Goal: Book appointment/travel/reservation

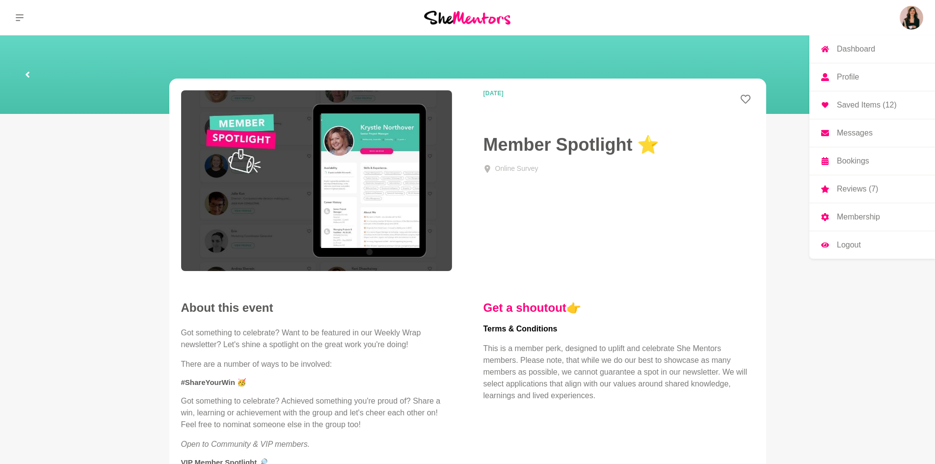
click at [753, 109] on link "Saved Items (12)" at bounding box center [872, 104] width 126 height 27
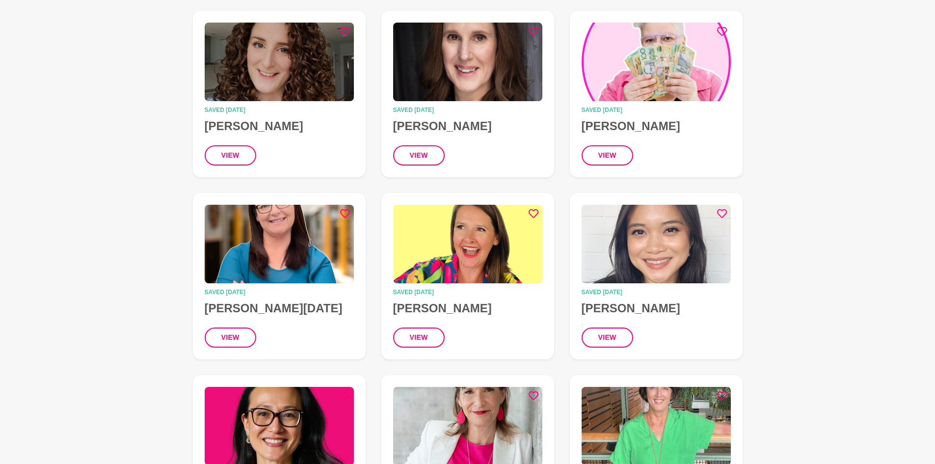
scroll to position [147, 0]
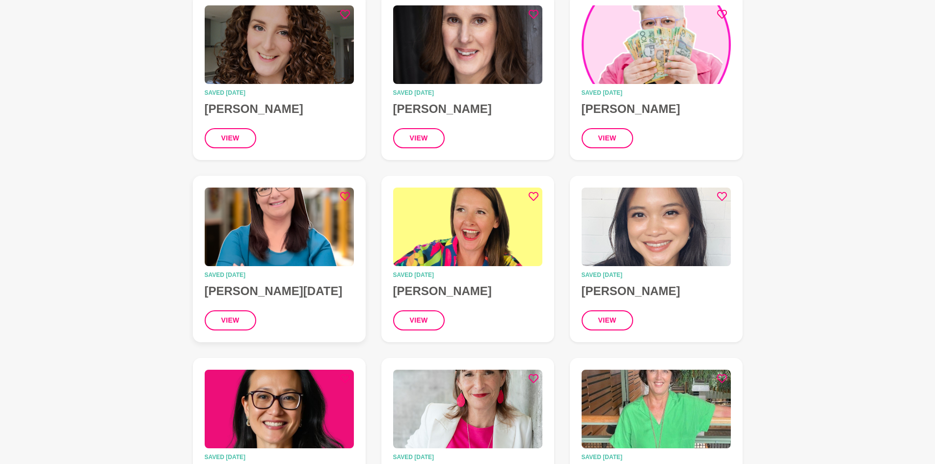
click at [290, 244] on img at bounding box center [279, 226] width 149 height 79
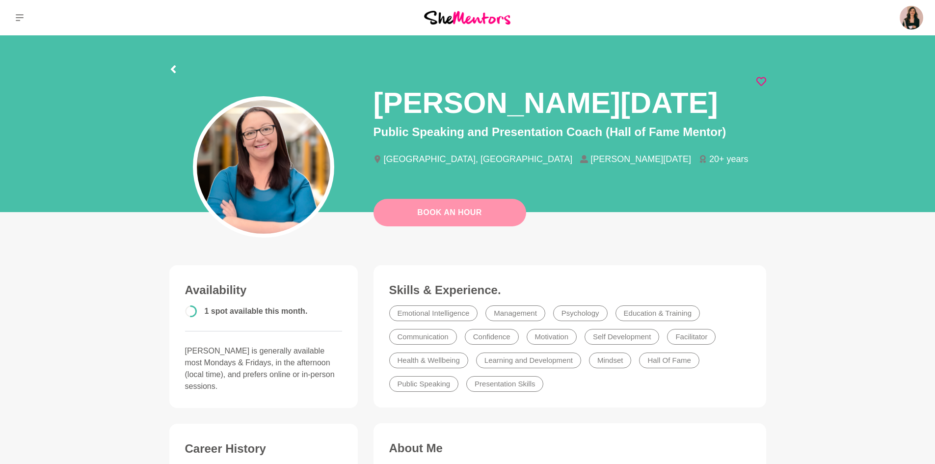
click at [467, 210] on link "Book An Hour" at bounding box center [449, 212] width 153 height 27
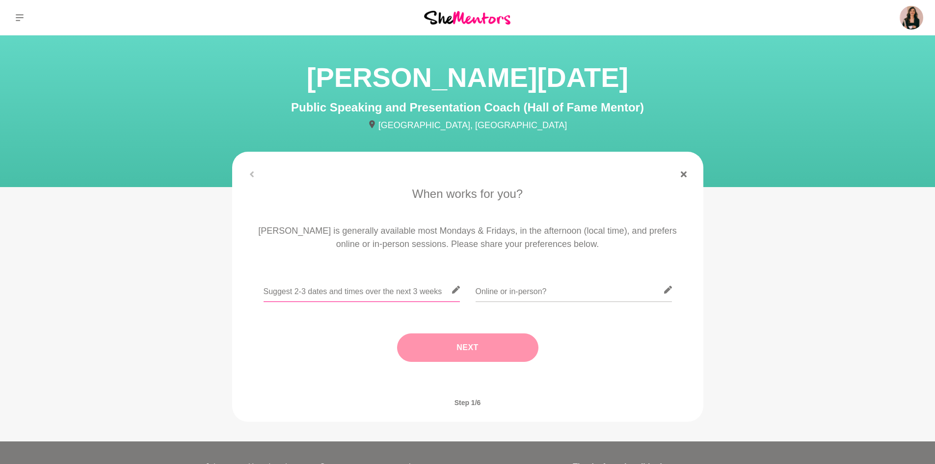
click at [370, 295] on input "text" at bounding box center [362, 290] width 196 height 24
click at [518, 292] on input "text" at bounding box center [574, 290] width 196 height 24
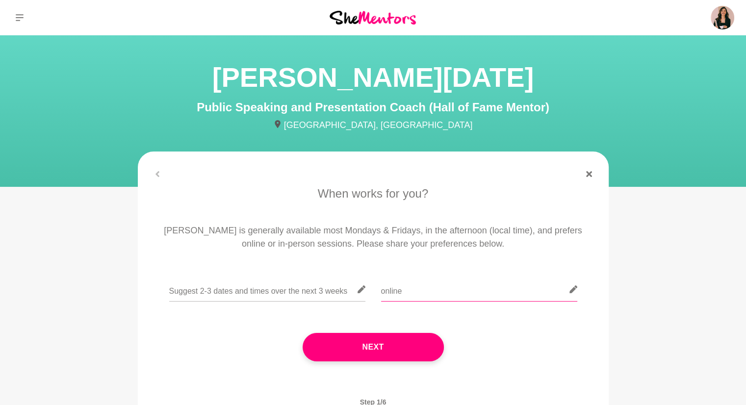
type input "online"
click at [456, 290] on input "online" at bounding box center [479, 290] width 196 height 24
click at [259, 295] on input "text" at bounding box center [267, 290] width 196 height 24
click at [225, 287] on input "9th or" at bounding box center [267, 290] width 196 height 24
click at [206, 293] on input "9th or" at bounding box center [267, 290] width 196 height 24
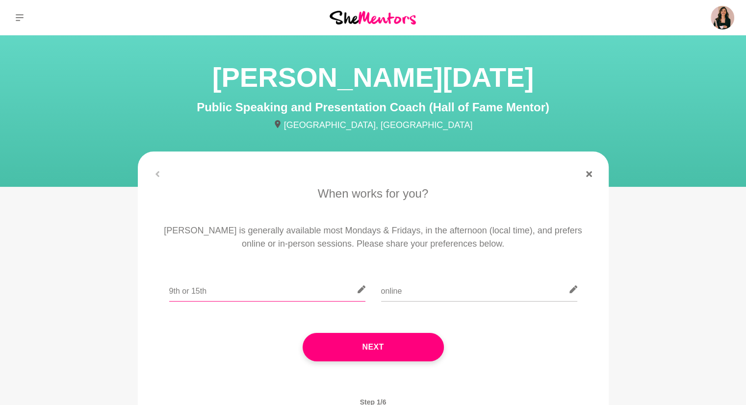
click at [172, 293] on input "9th or 15th" at bounding box center [267, 290] width 196 height 24
click at [170, 291] on input "9th or 15th" at bounding box center [267, 290] width 196 height 24
click at [220, 291] on input "9th or 15th" at bounding box center [267, 290] width 196 height 24
click at [220, 292] on input "9th or [DATE]" at bounding box center [267, 290] width 196 height 24
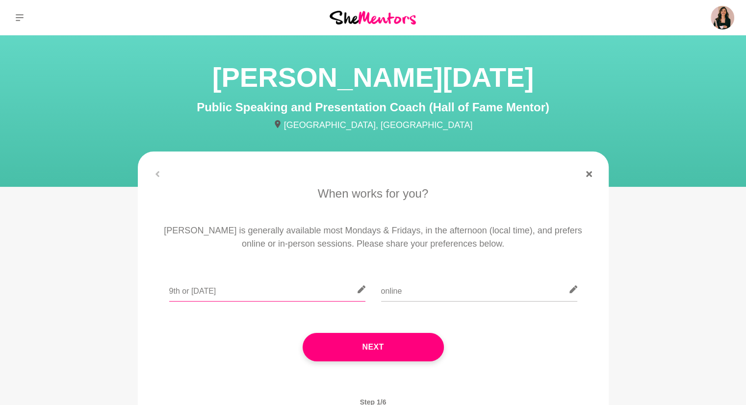
click at [220, 292] on input "9th or [DATE]" at bounding box center [267, 290] width 196 height 24
click at [235, 286] on input "9th or [DATE]" at bounding box center [267, 290] width 196 height 24
paste input "f O"
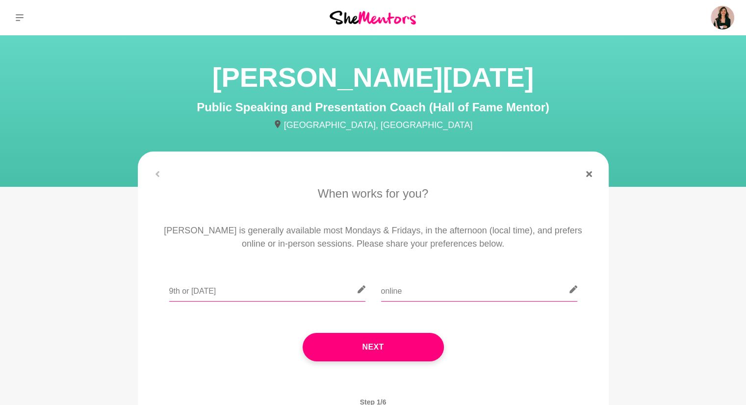
type input "9th or [DATE]"
click at [413, 289] on input "online" at bounding box center [479, 290] width 196 height 24
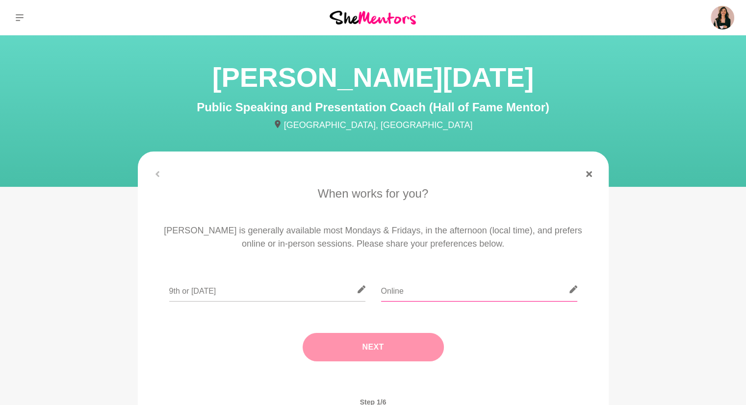
type input "Online"
click at [371, 354] on button "Next" at bounding box center [373, 347] width 141 height 28
click at [0, 0] on div "Next" at bounding box center [0, 0] width 0 height 0
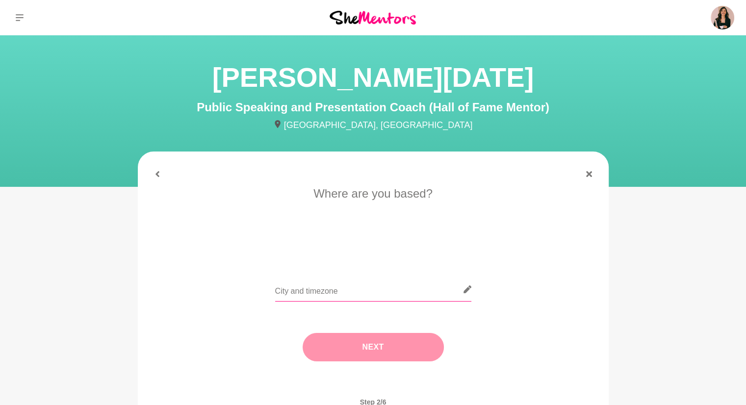
click at [355, 288] on input "text" at bounding box center [373, 290] width 196 height 24
type input "[GEOGRAPHIC_DATA] - [GEOGRAPHIC_DATA]"
click at [361, 353] on button "Next" at bounding box center [373, 347] width 141 height 28
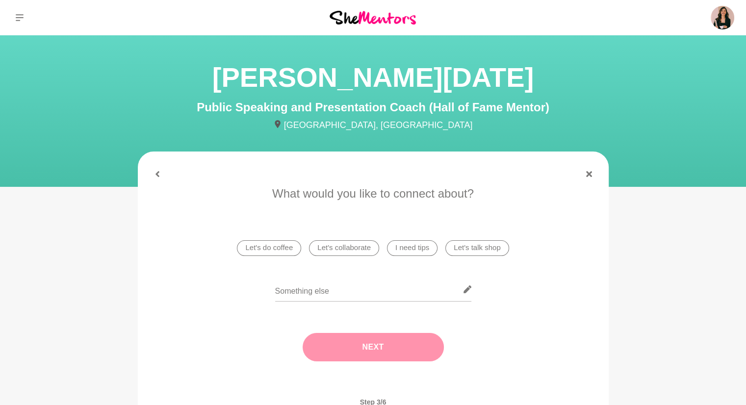
scroll to position [49, 0]
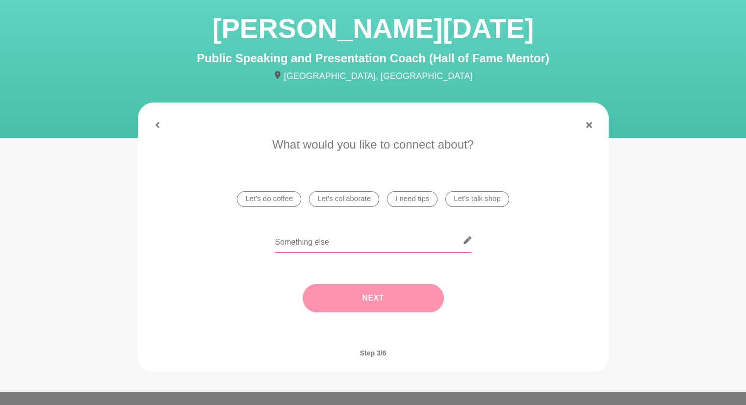
click at [310, 250] on input "text" at bounding box center [373, 241] width 196 height 24
click at [423, 200] on li "I need tips" at bounding box center [412, 199] width 51 height 16
click at [369, 301] on button "Next" at bounding box center [373, 298] width 141 height 28
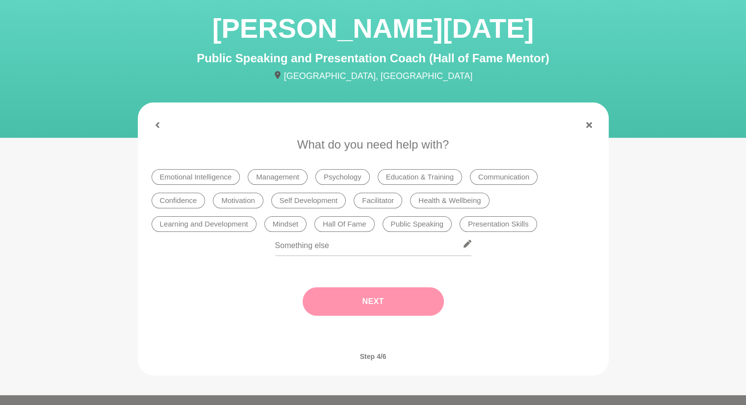
click at [439, 228] on li "Public Speaking" at bounding box center [418, 224] width 70 height 16
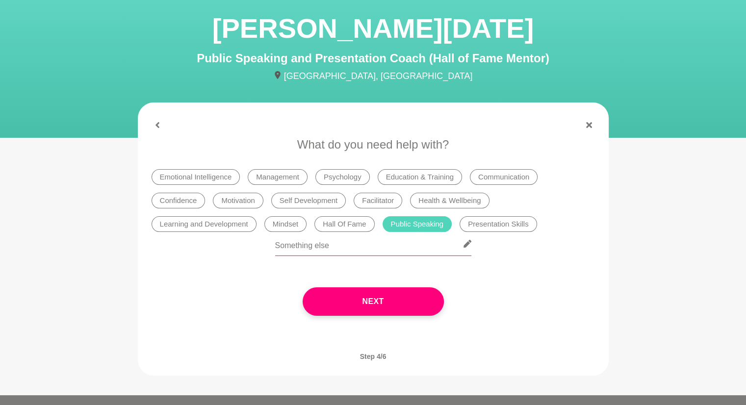
click at [380, 251] on input "text" at bounding box center [373, 244] width 196 height 24
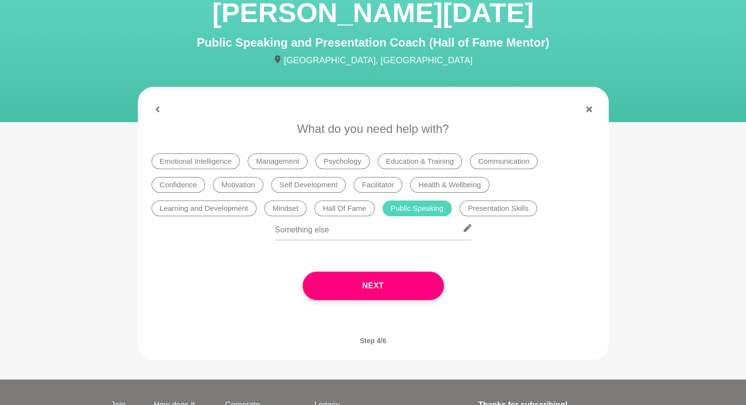
scroll to position [0, 0]
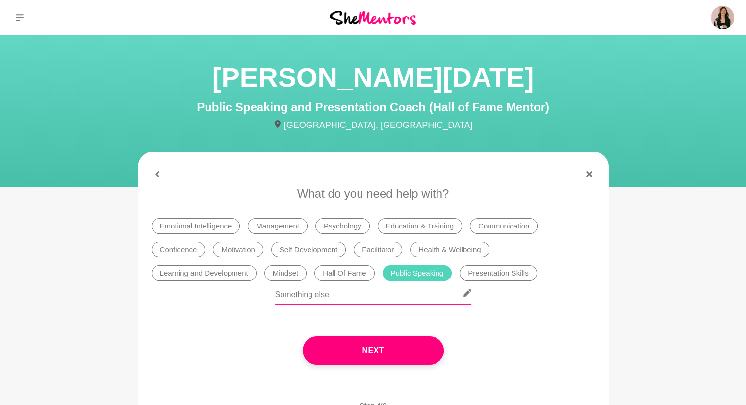
click at [338, 293] on input "text" at bounding box center [373, 293] width 196 height 24
paste input "I don’t feel very confident with public speaking and would love support to impr…"
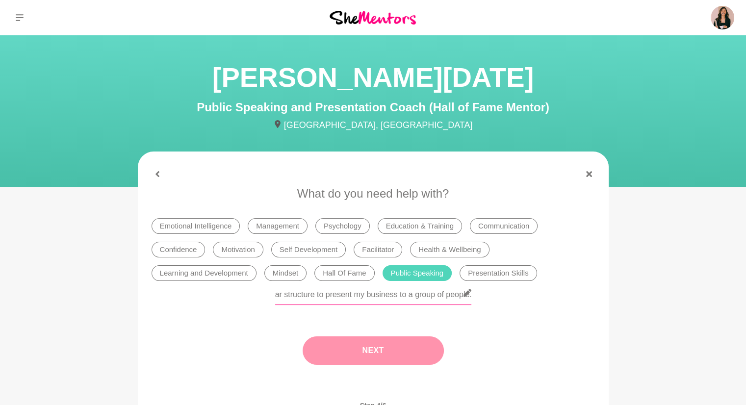
type input "I don’t feel very confident with public speaking and would love support to impr…"
click at [361, 353] on button "Next" at bounding box center [373, 351] width 141 height 28
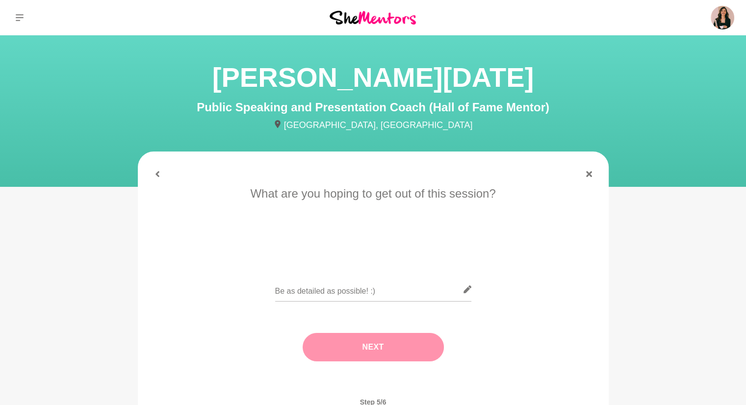
click at [316, 194] on p "What are you hoping to get out of this session?" at bounding box center [374, 194] width 444 height 18
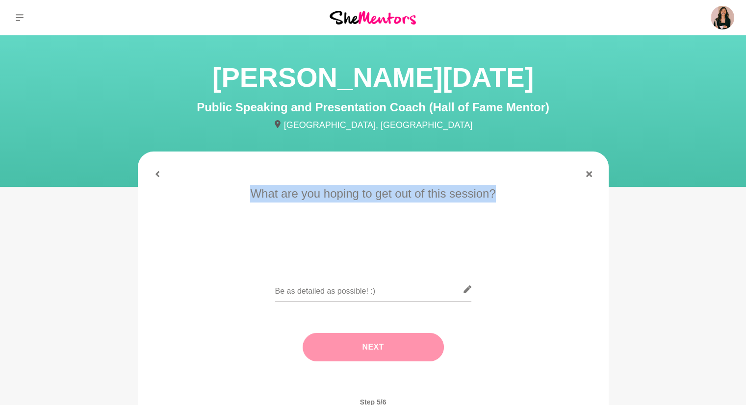
click at [316, 194] on p "What are you hoping to get out of this session?" at bounding box center [374, 194] width 444 height 18
copy div "What are you hoping to get out of this session?"
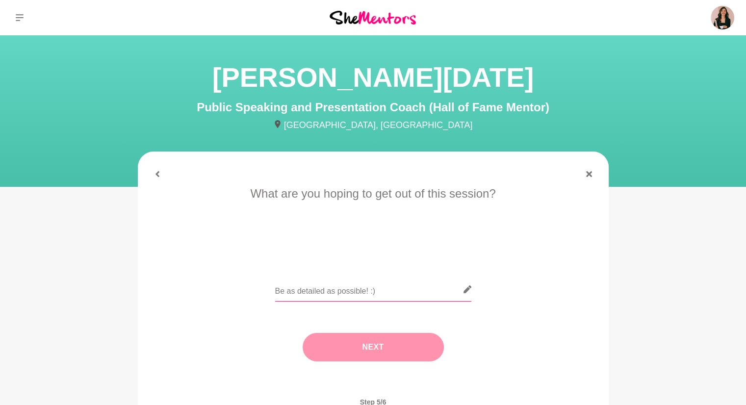
click at [323, 297] on input "text" at bounding box center [373, 290] width 196 height 24
paste input "I’d love tips on how to build confidence and a clear structure for presenting —…"
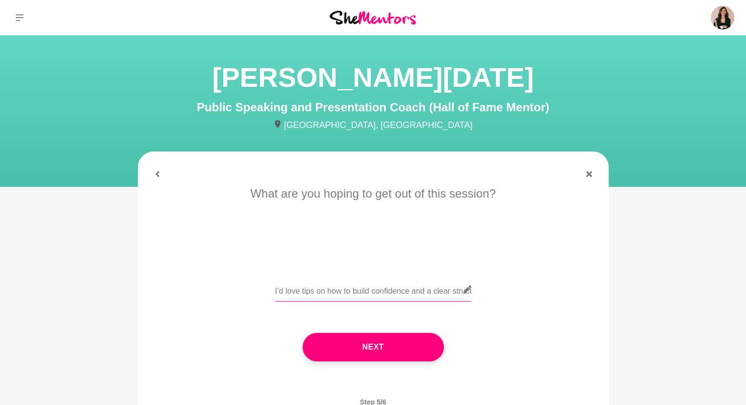
drag, startPoint x: 329, startPoint y: 294, endPoint x: 150, endPoint y: 290, distance: 179.2
click at [150, 290] on div "What are you hoping to get out of this session? I’d love tips on how to build c…" at bounding box center [373, 283] width 455 height 196
click at [326, 290] on input "I’d love tips on how to build confidence and a clear structure for presenting —…" at bounding box center [373, 290] width 196 height 24
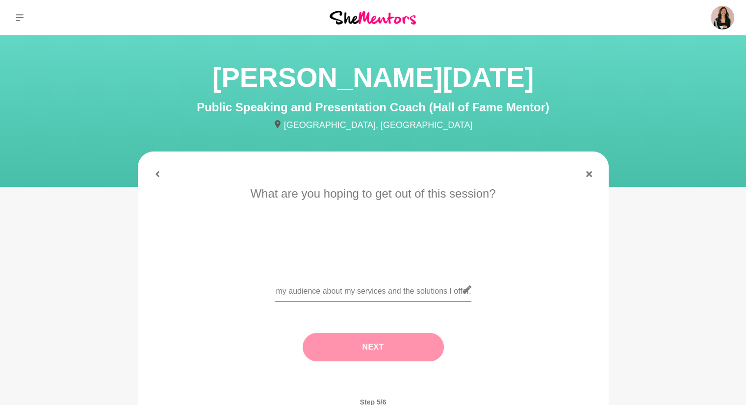
type input "I’d love tips on how to build confidence about public speaking and a clear stru…"
click at [412, 347] on button "Next" at bounding box center [373, 347] width 141 height 28
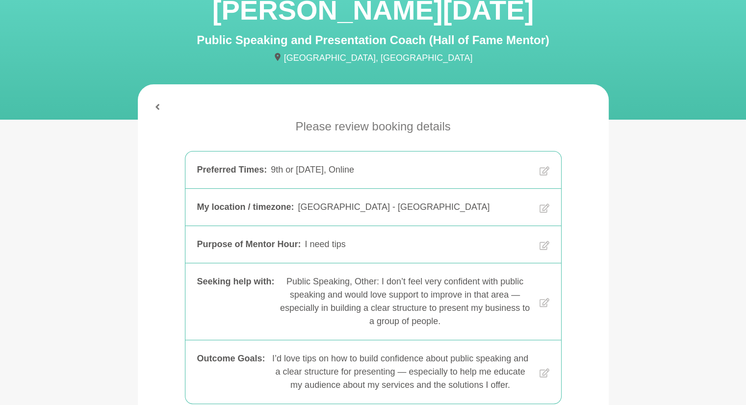
scroll to position [147, 0]
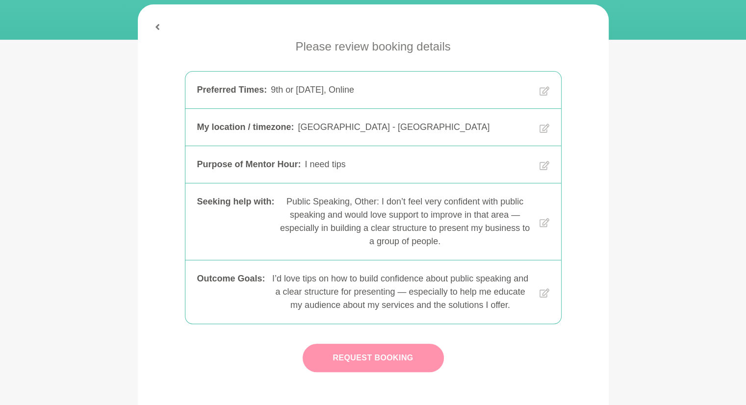
click at [404, 357] on button "Request Booking" at bounding box center [373, 358] width 141 height 28
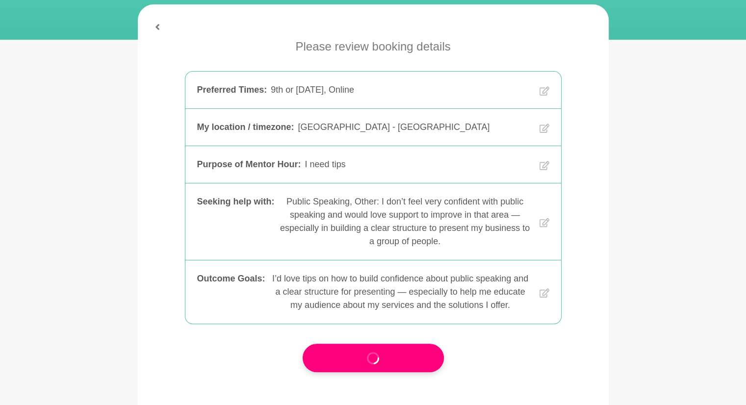
scroll to position [0, 0]
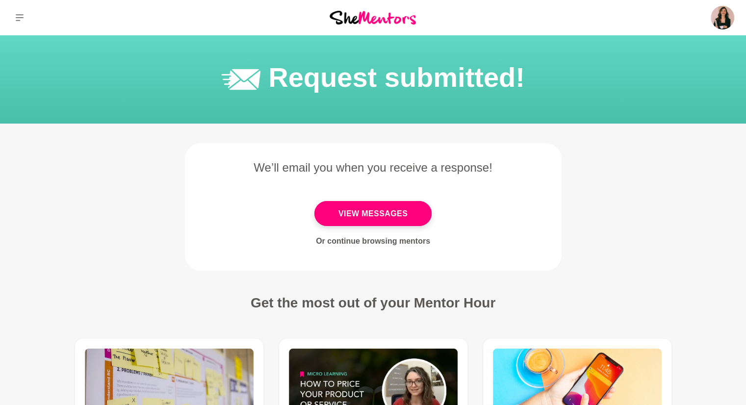
click at [351, 16] on img at bounding box center [373, 17] width 86 height 13
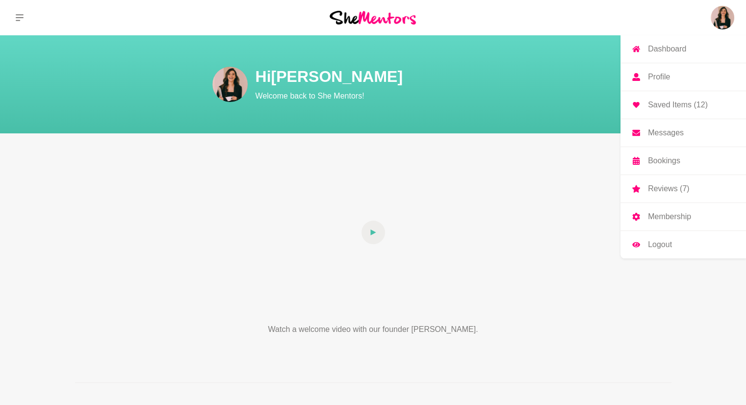
click at [671, 105] on p "Saved Items (12)" at bounding box center [678, 105] width 60 height 8
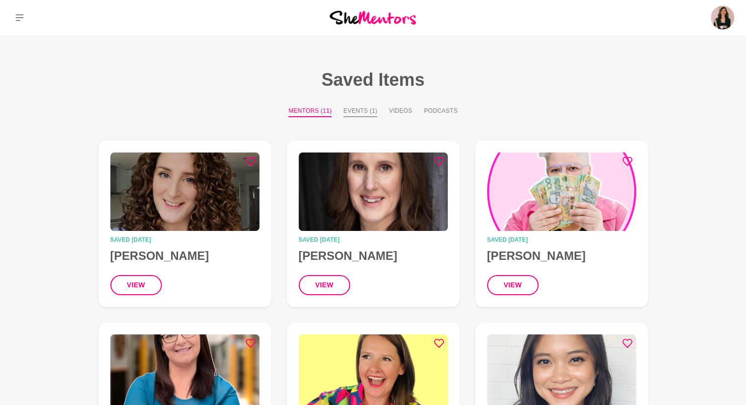
click at [365, 114] on button "Events (1)" at bounding box center [361, 111] width 34 height 11
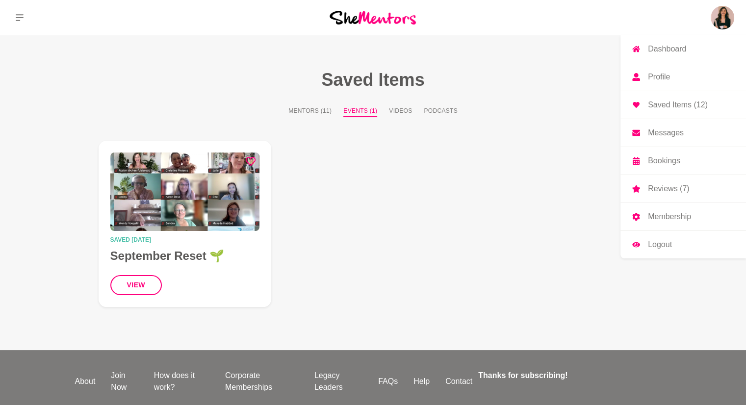
click at [721, 17] on img at bounding box center [723, 18] width 24 height 24
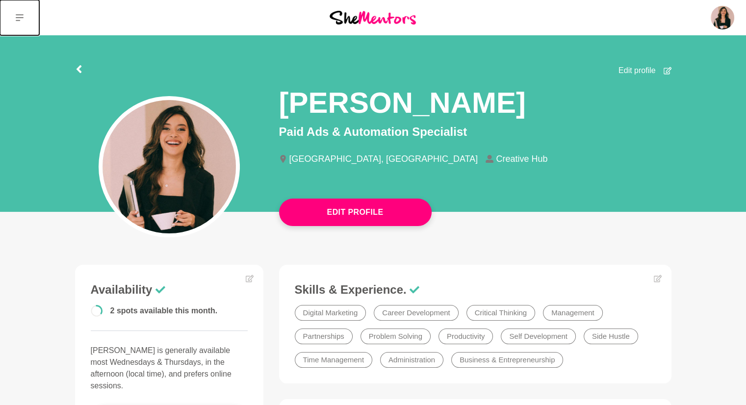
click at [17, 16] on icon at bounding box center [20, 18] width 8 height 8
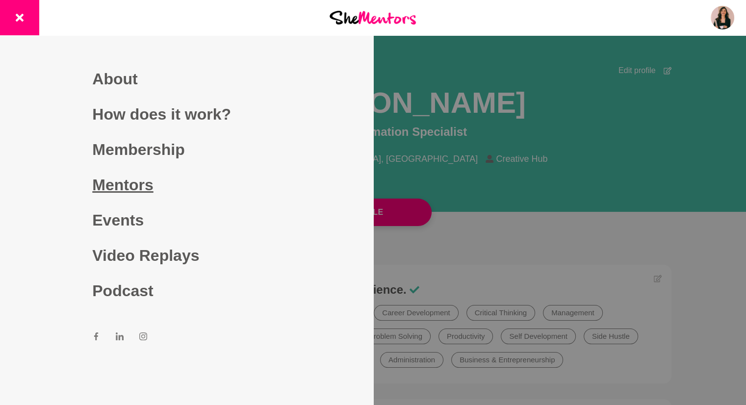
click at [122, 179] on link "Mentors" at bounding box center [186, 184] width 188 height 35
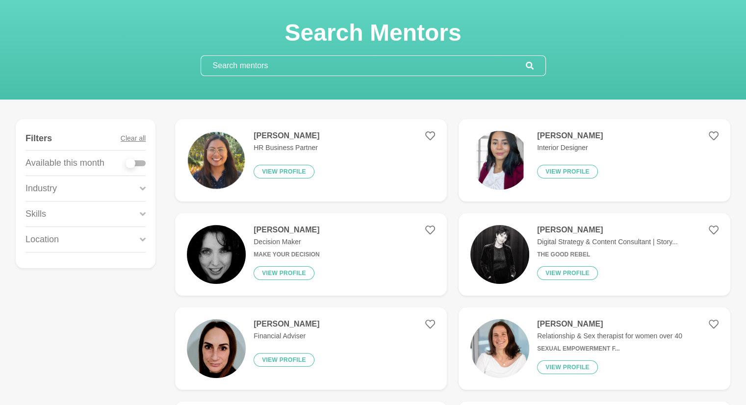
scroll to position [98, 0]
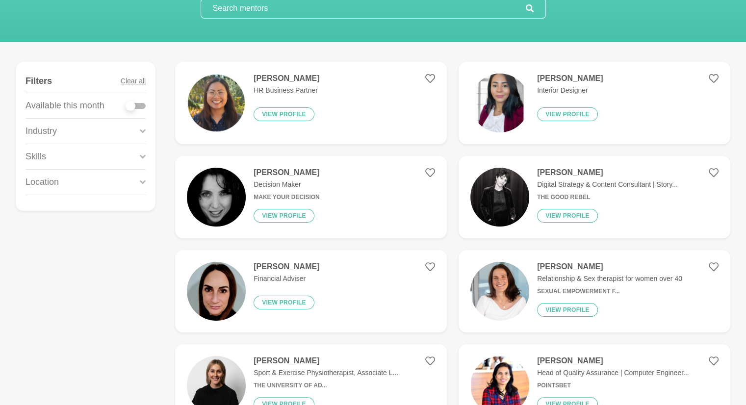
click at [143, 131] on icon at bounding box center [143, 131] width 6 height 4
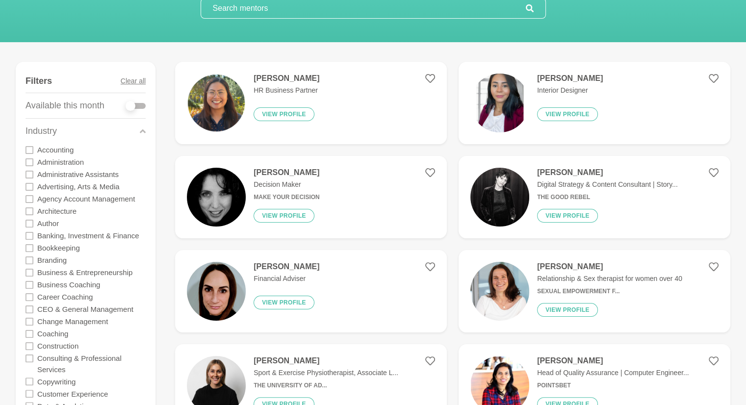
click at [143, 131] on icon at bounding box center [143, 131] width 6 height 13
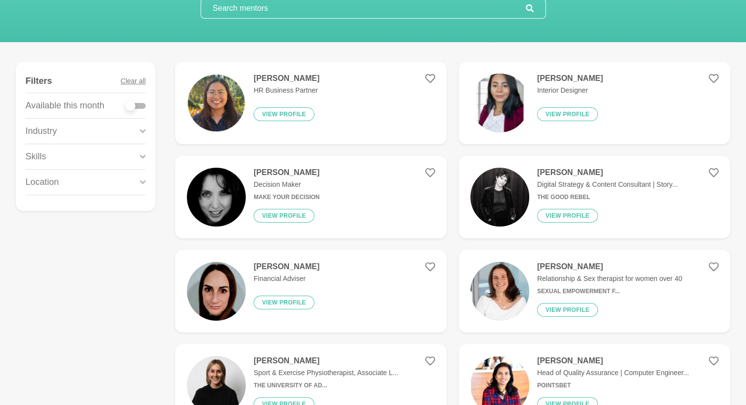
click at [143, 131] on icon at bounding box center [143, 131] width 6 height 4
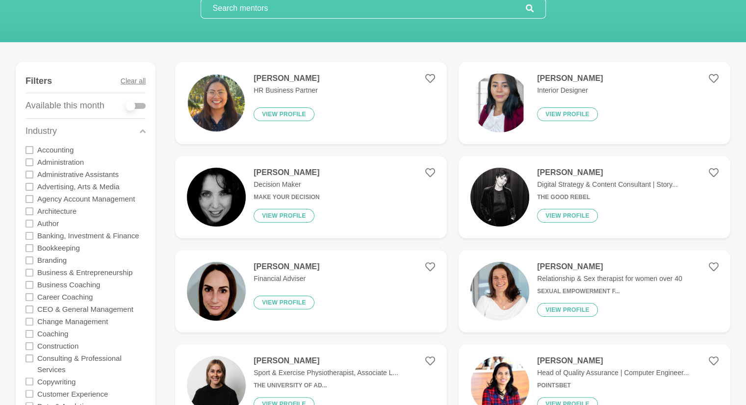
click at [143, 131] on icon at bounding box center [143, 131] width 6 height 13
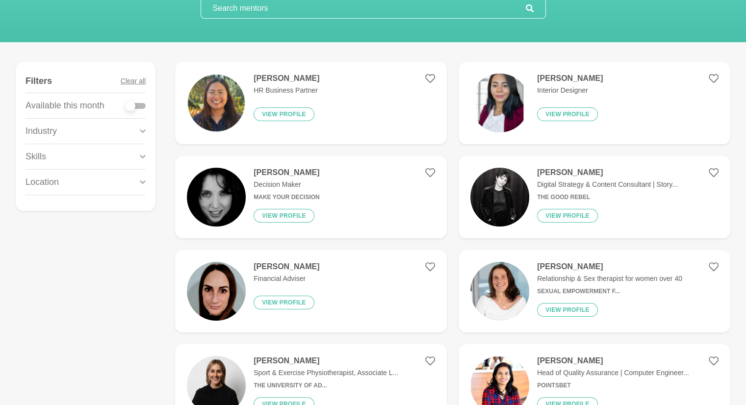
click at [145, 148] on div "Skills" at bounding box center [86, 156] width 120 height 25
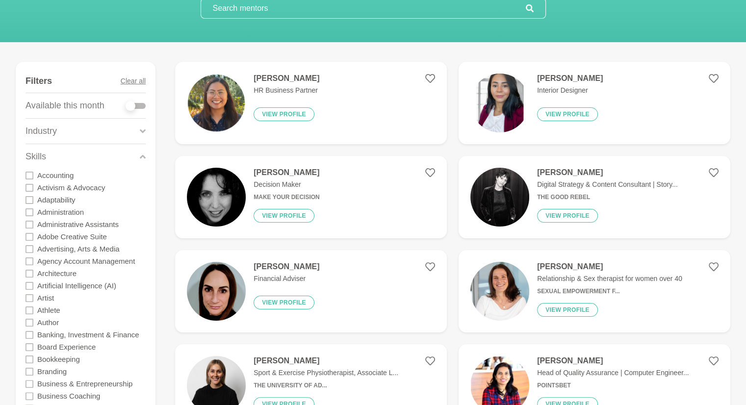
click at [145, 148] on div "Skills" at bounding box center [86, 156] width 120 height 25
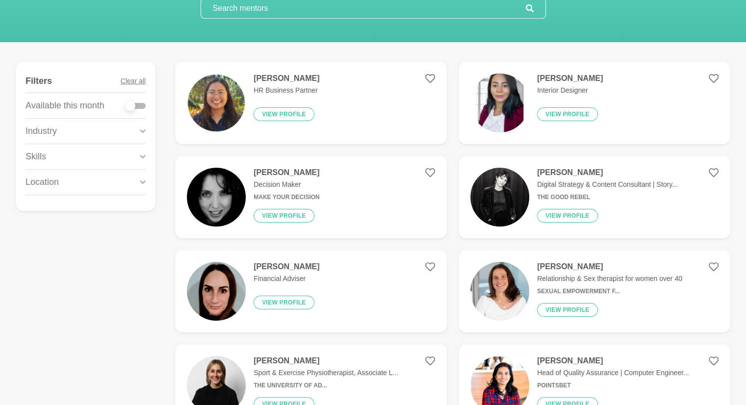
click at [139, 187] on div "Location" at bounding box center [86, 182] width 120 height 25
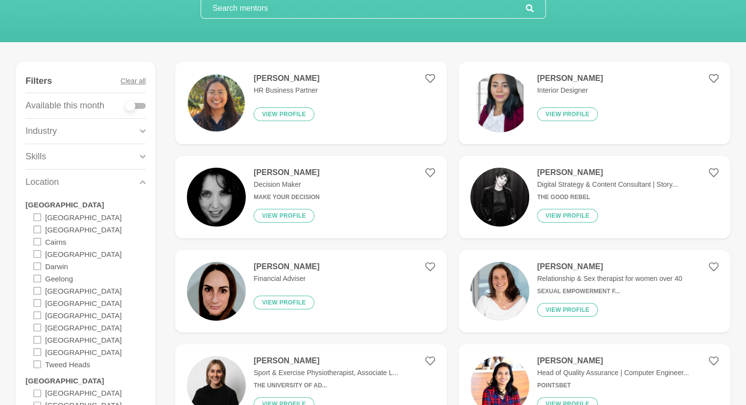
click at [139, 187] on div "Location" at bounding box center [86, 182] width 120 height 25
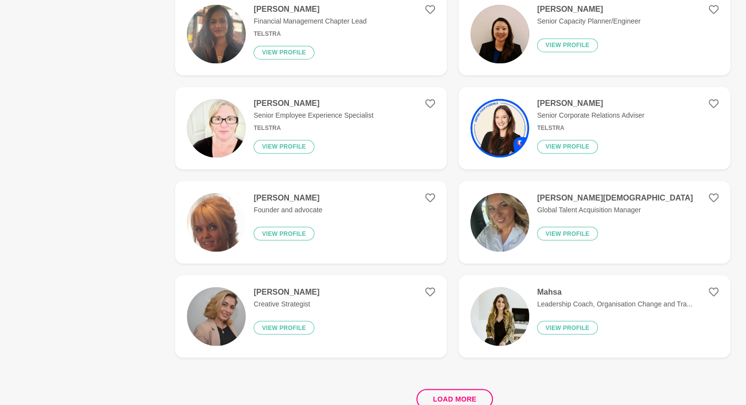
scroll to position [1718, 0]
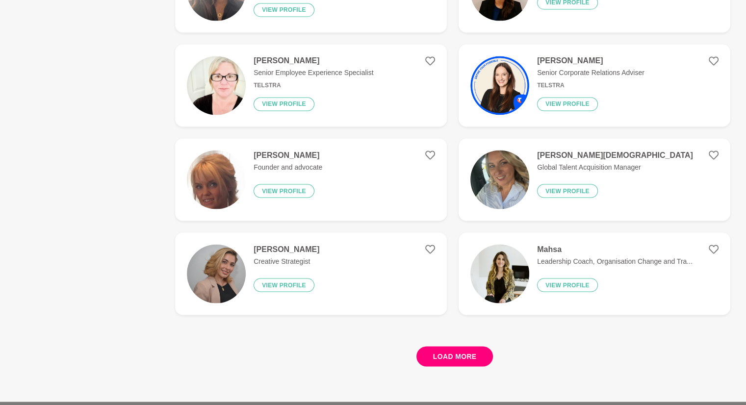
click at [457, 348] on button "Load more" at bounding box center [455, 356] width 77 height 20
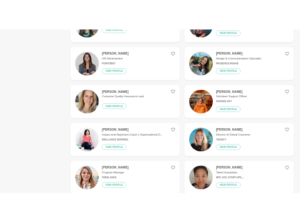
scroll to position [2110, 0]
